Goal: Find specific page/section: Find specific page/section

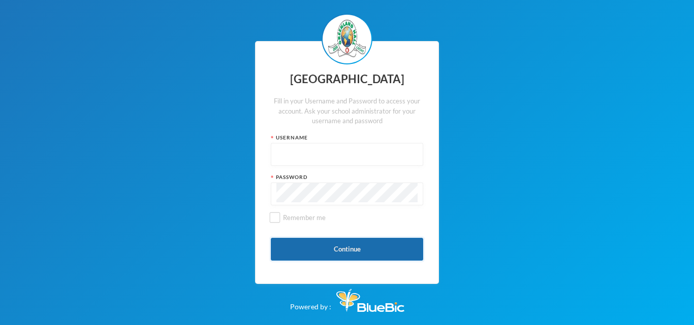
type input "glh23es30"
click at [354, 246] on button "Continue" at bounding box center [347, 249] width 152 height 23
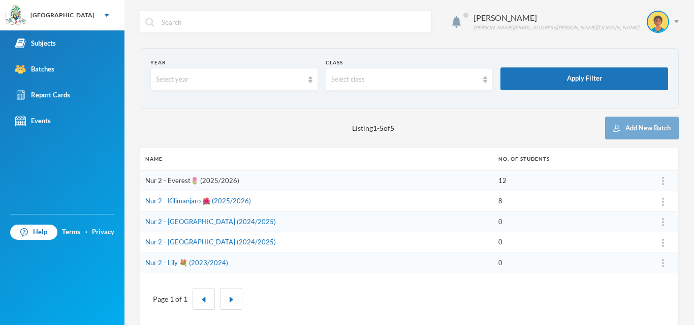
click at [182, 181] on link "Nur 2 - Everest🌷 (2025/2026)" at bounding box center [192, 181] width 94 height 8
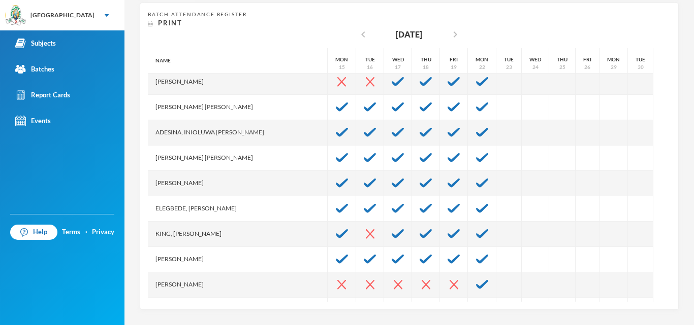
scroll to position [76, 0]
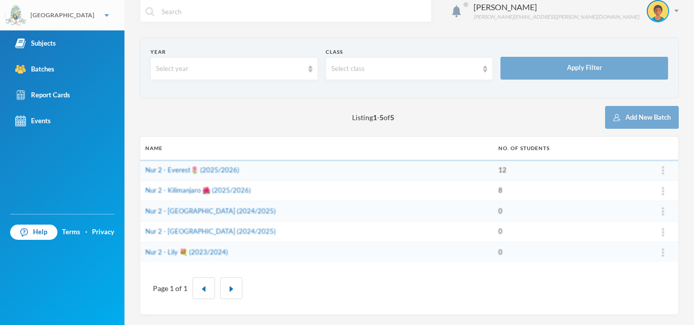
scroll to position [11, 0]
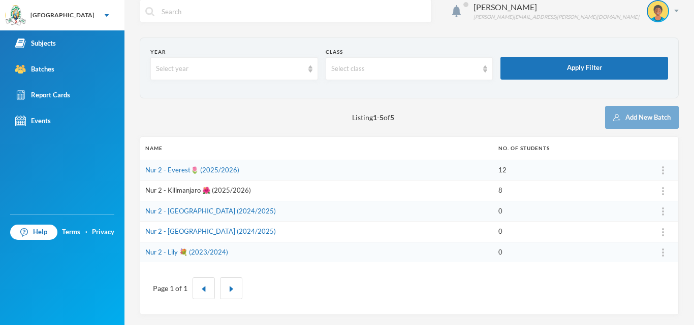
click at [186, 193] on link "Nur 2 - Kilimanjaro 🌺 (2025/2026)" at bounding box center [198, 190] width 106 height 8
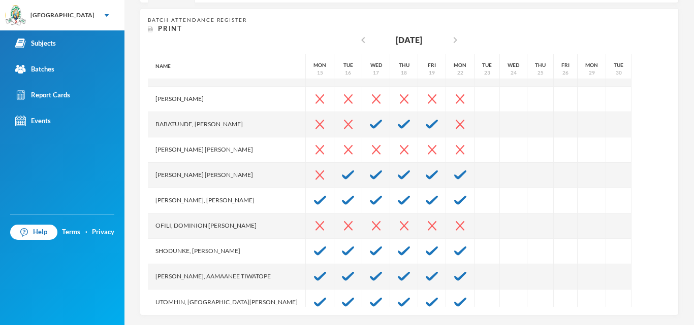
scroll to position [25, 0]
